Goal: Task Accomplishment & Management: Manage account settings

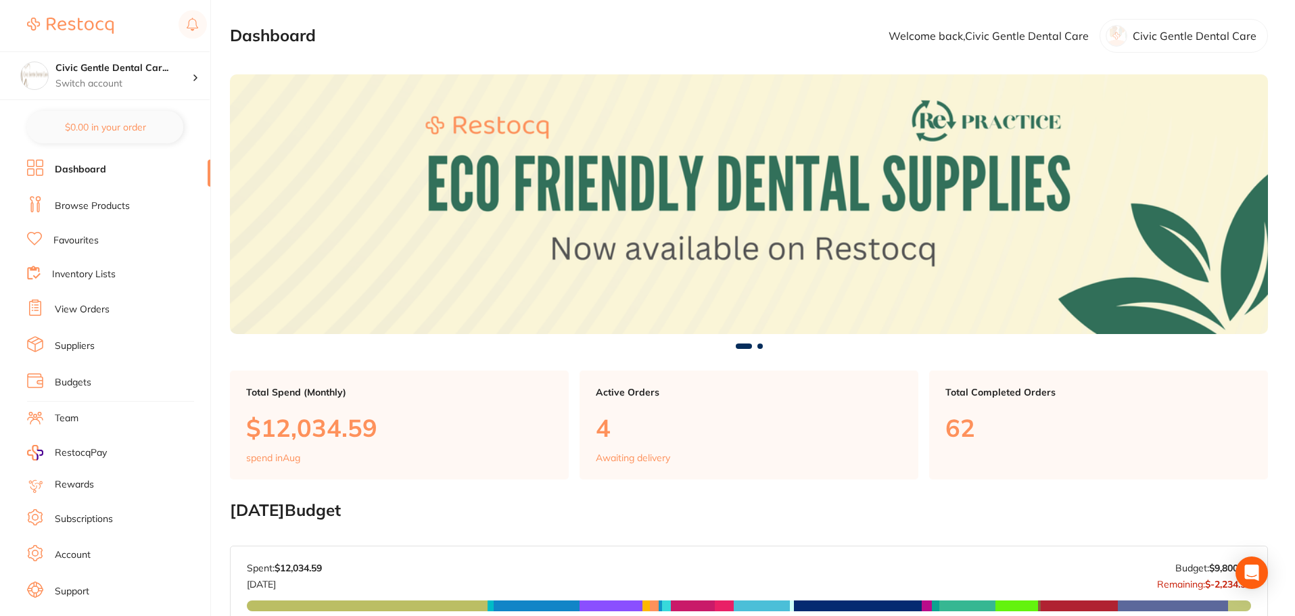
click at [64, 308] on link "View Orders" at bounding box center [82, 310] width 55 height 14
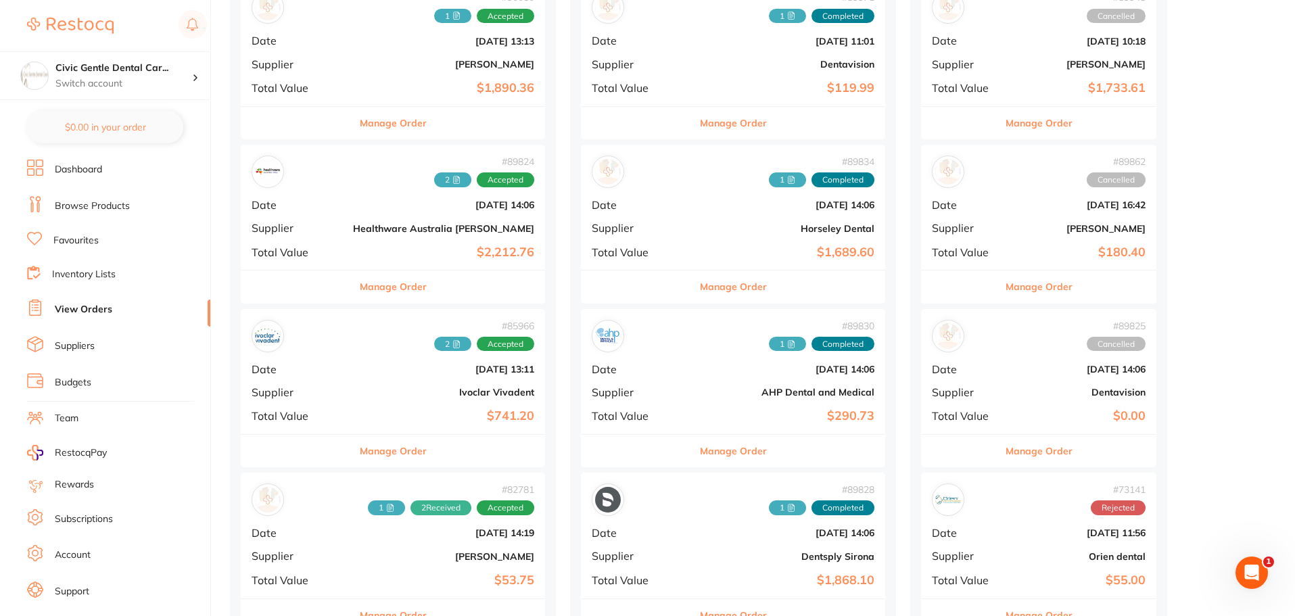
scroll to position [203, 0]
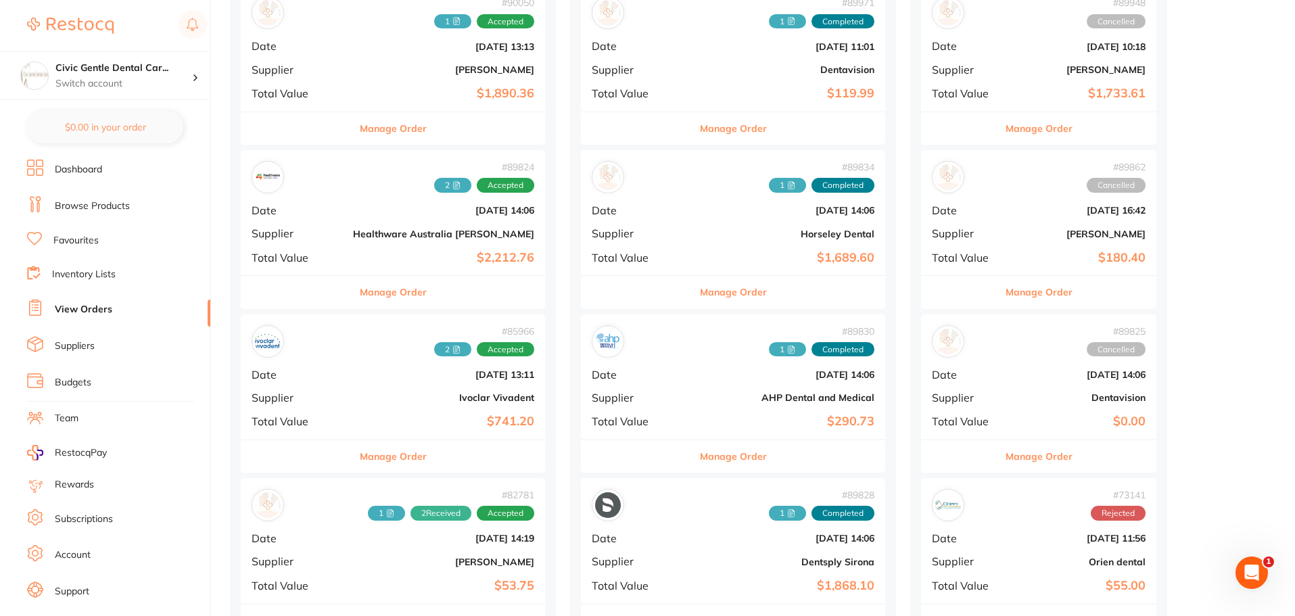
click at [388, 125] on button "Manage Order" at bounding box center [393, 128] width 67 height 32
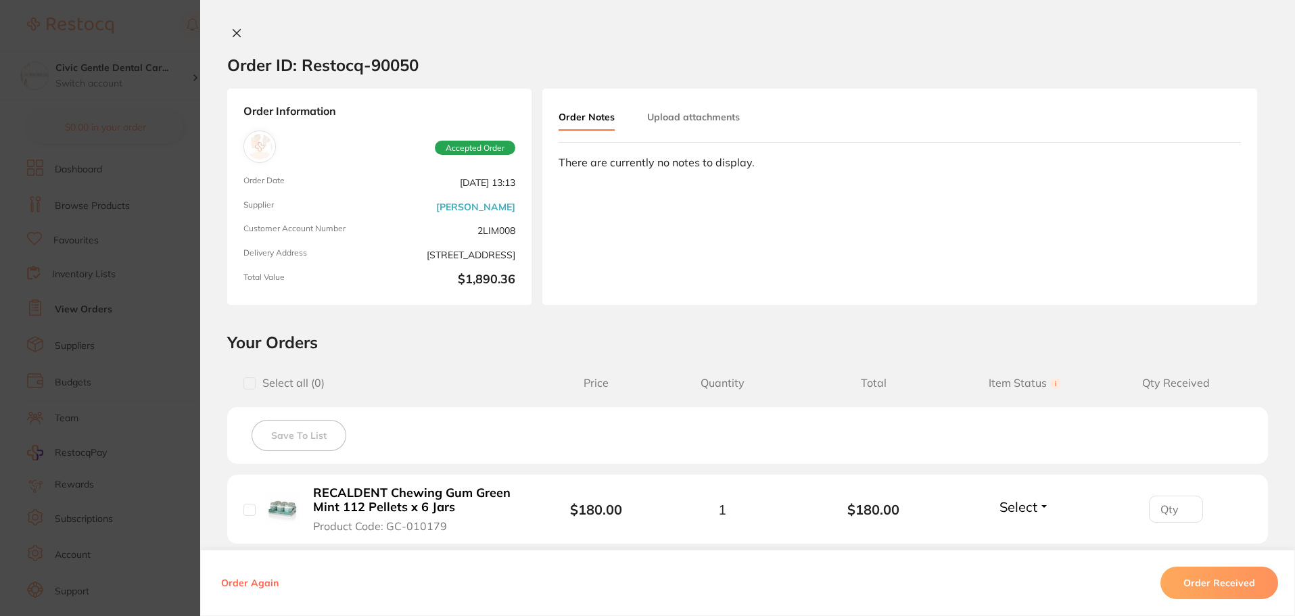
click at [678, 111] on button "Upload attachments" at bounding box center [693, 117] width 93 height 24
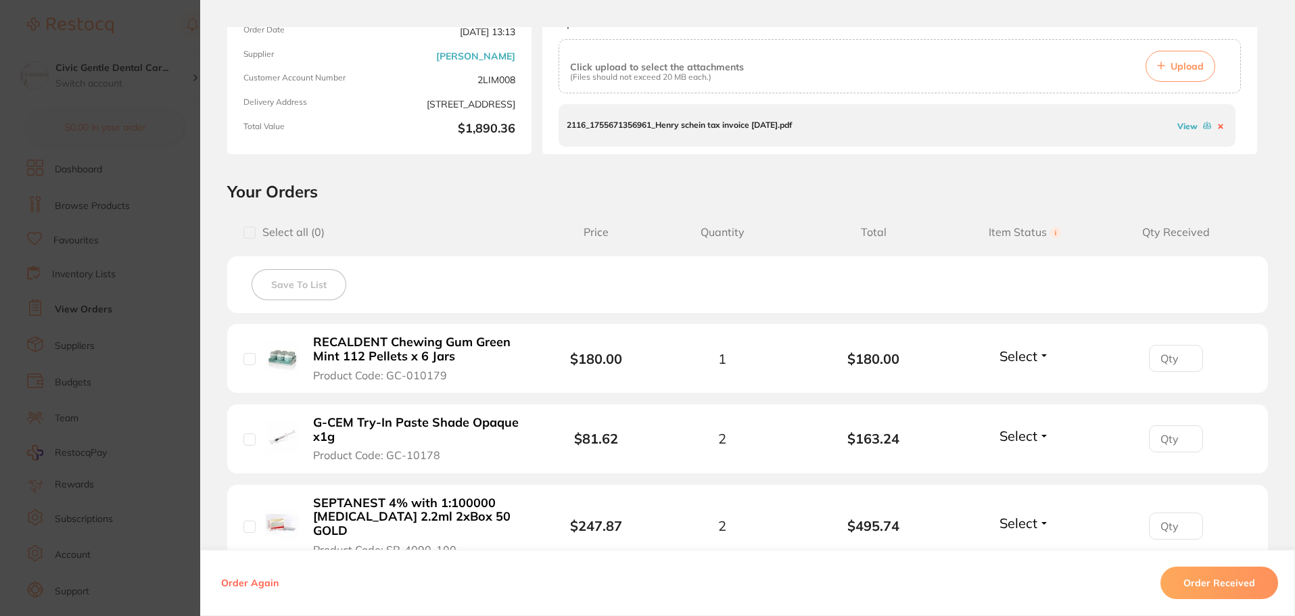
scroll to position [68, 0]
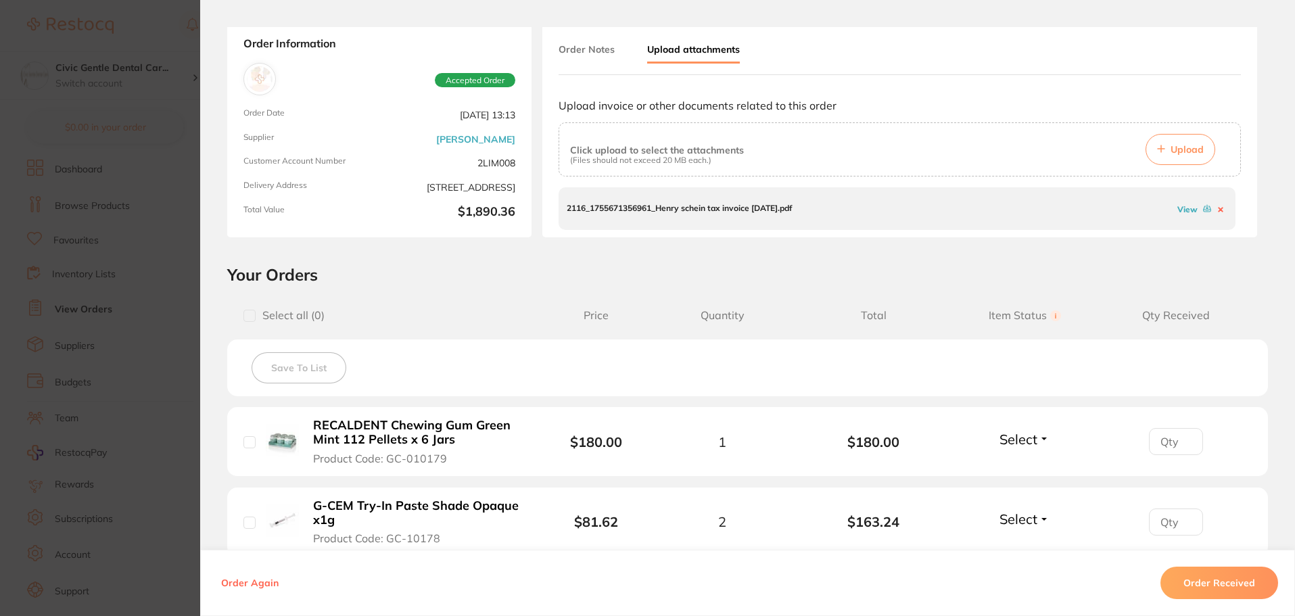
click at [1186, 137] on button "Upload" at bounding box center [1181, 149] width 70 height 31
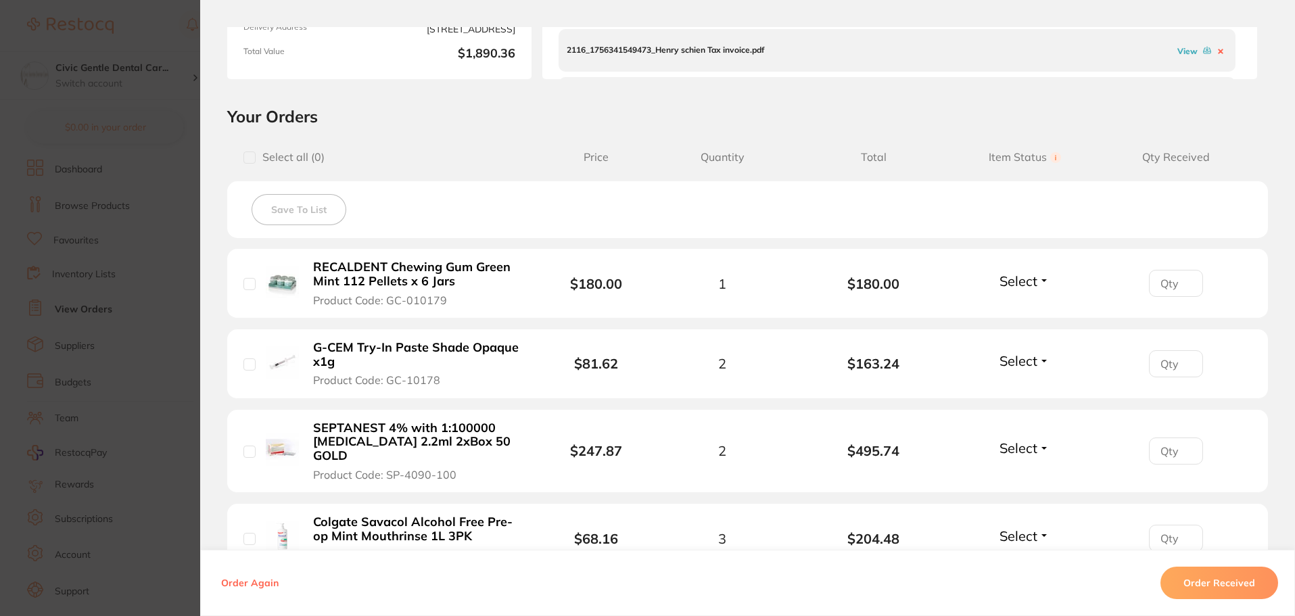
scroll to position [66, 0]
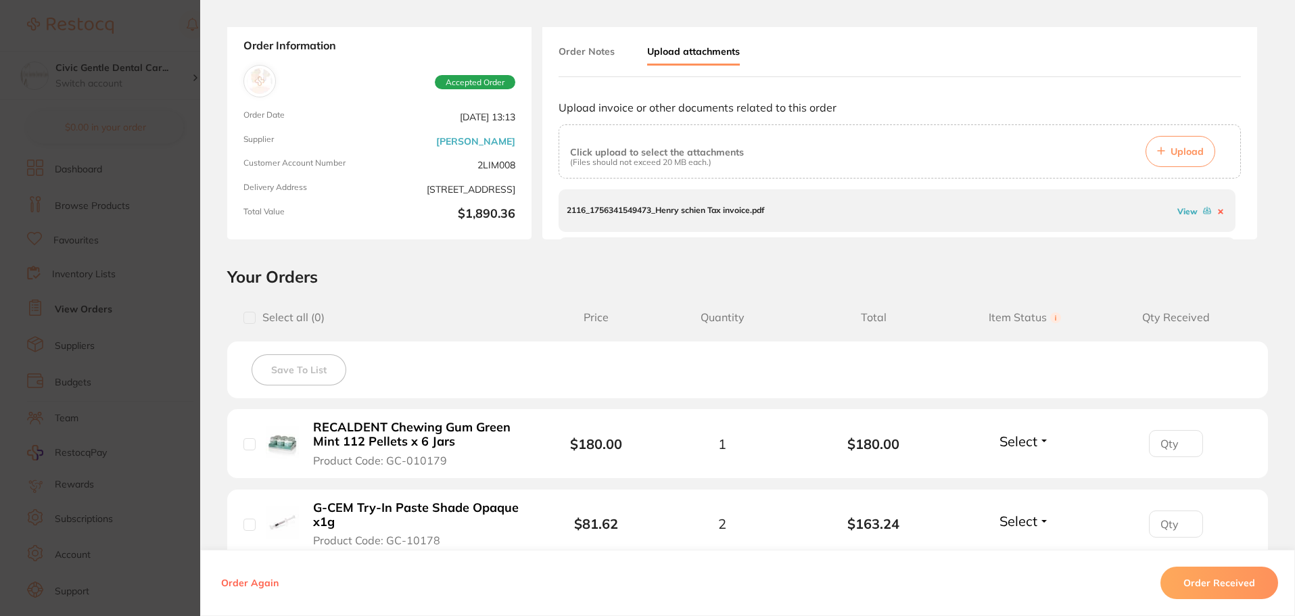
click at [249, 321] on input "checkbox" at bounding box center [249, 318] width 12 height 12
checkbox input "true"
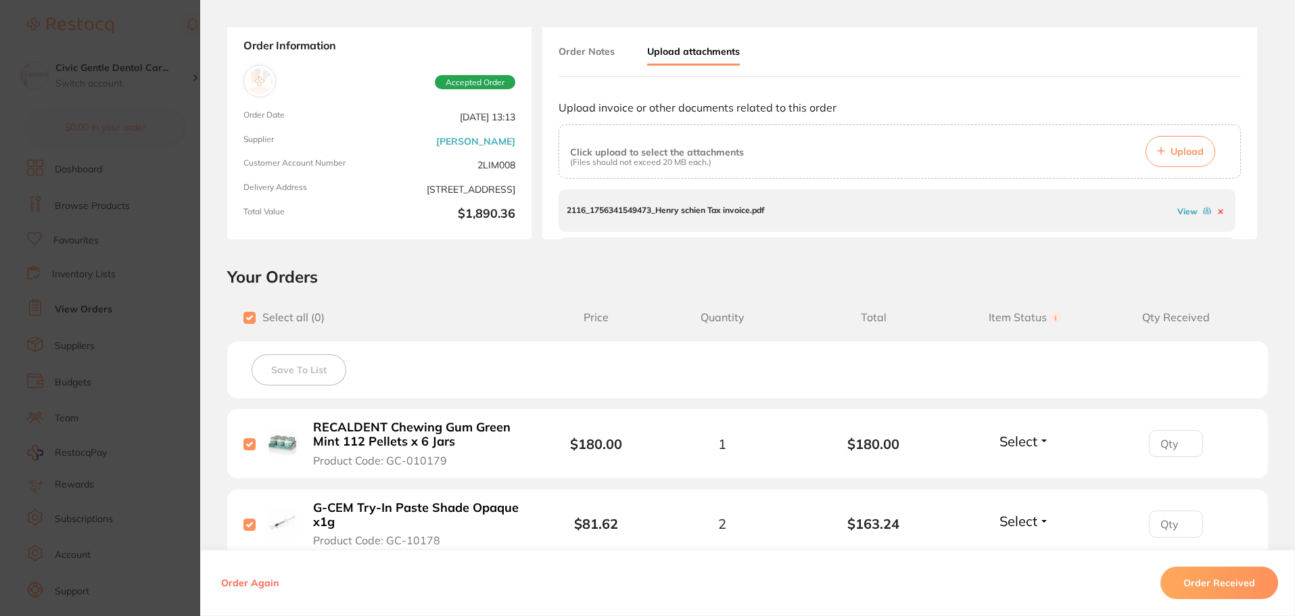
checkbox input "true"
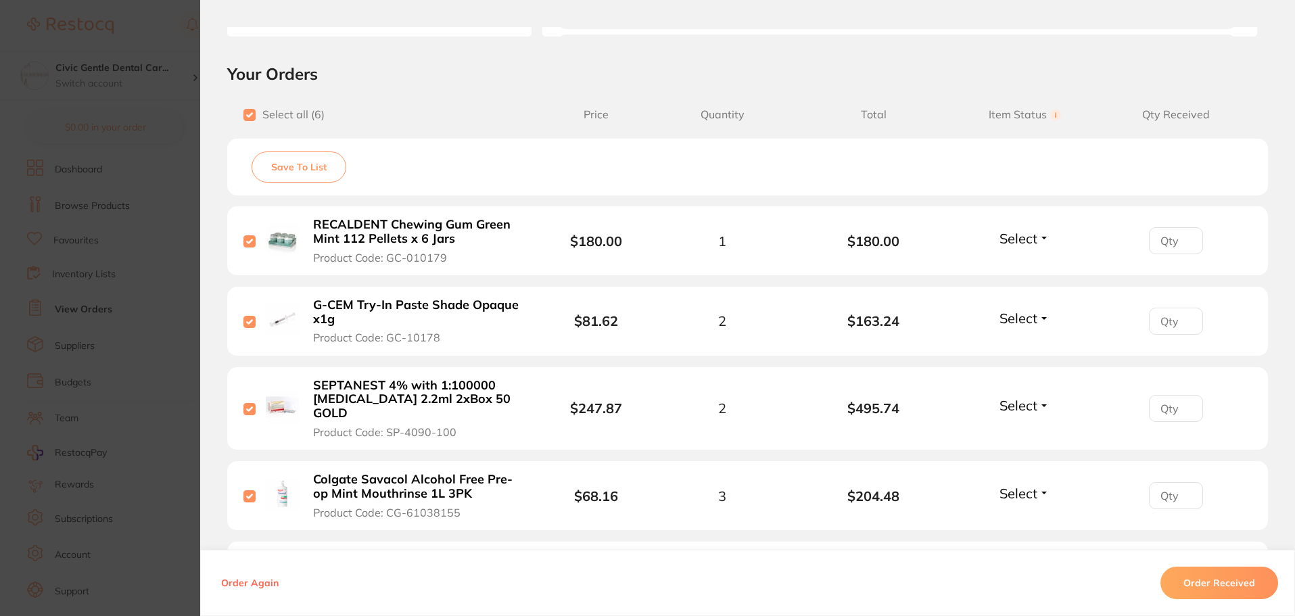
click at [1206, 590] on button "Order Received" at bounding box center [1220, 583] width 118 height 32
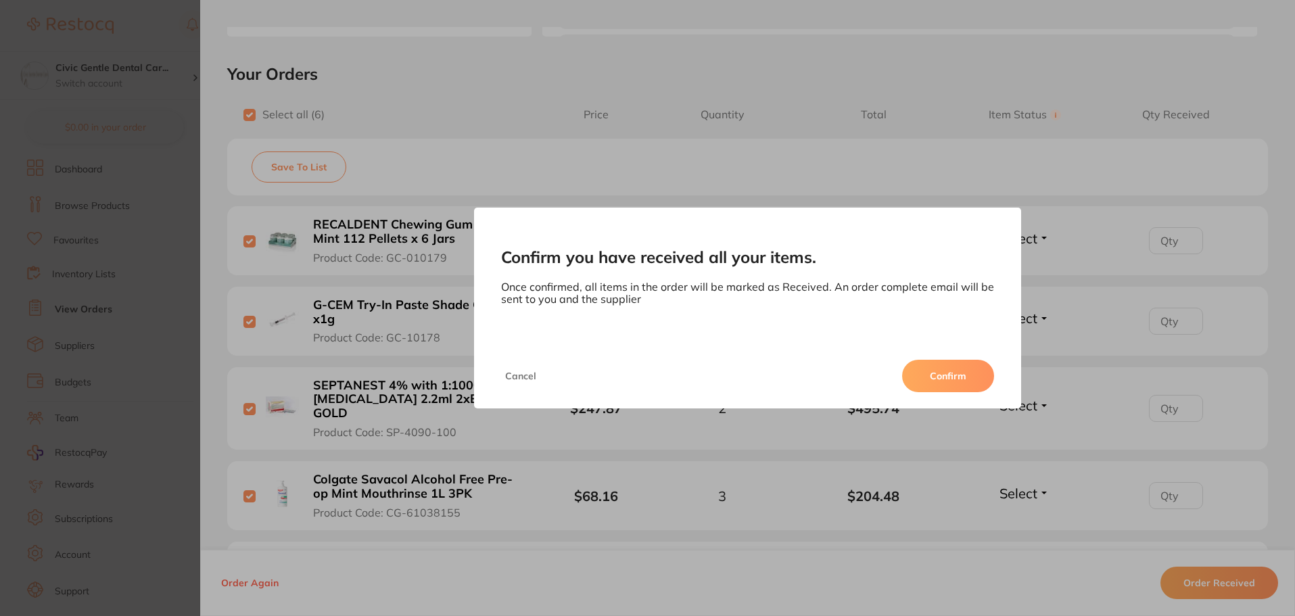
click at [941, 379] on button "Confirm" at bounding box center [948, 376] width 92 height 32
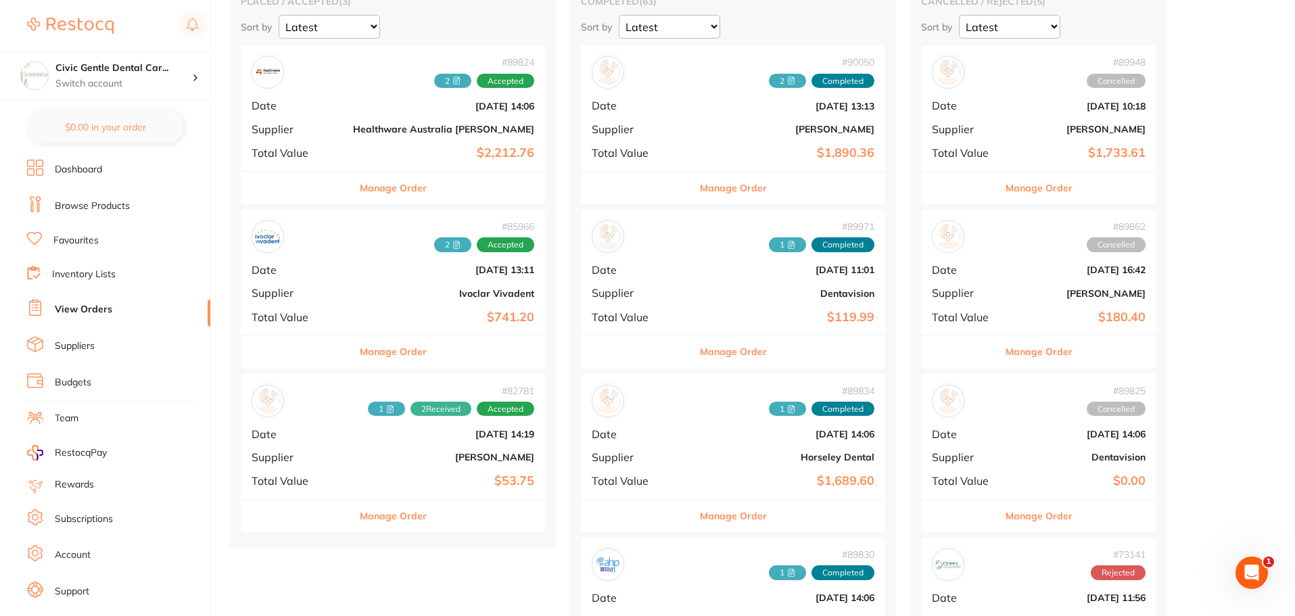
scroll to position [68, 0]
